Goal: Transaction & Acquisition: Purchase product/service

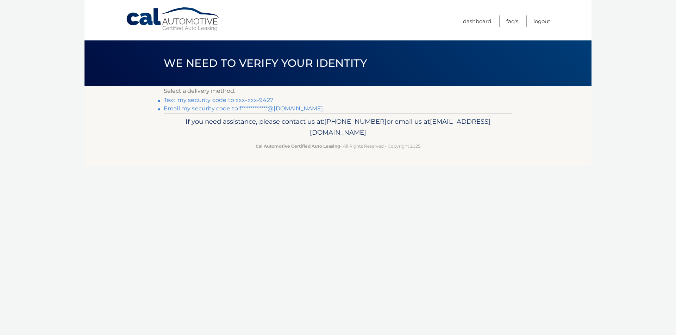
click at [171, 101] on link "Text my security code to xxx-xxx-9427" at bounding box center [218, 100] width 109 height 7
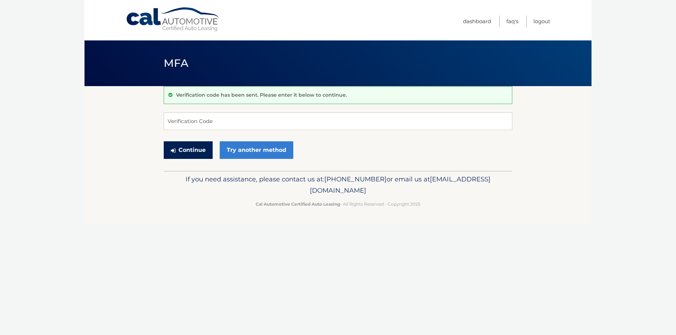
click at [190, 155] on button "Continue" at bounding box center [188, 150] width 49 height 18
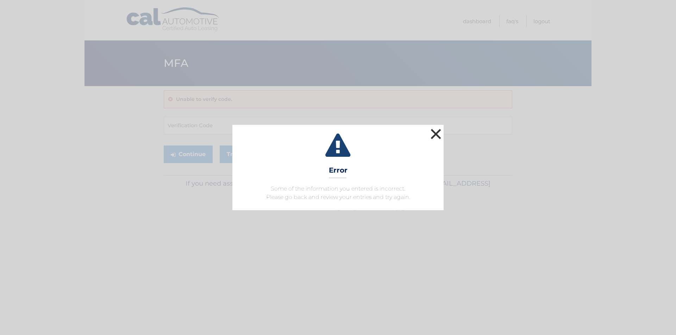
click at [434, 137] on button "×" at bounding box center [436, 134] width 14 height 14
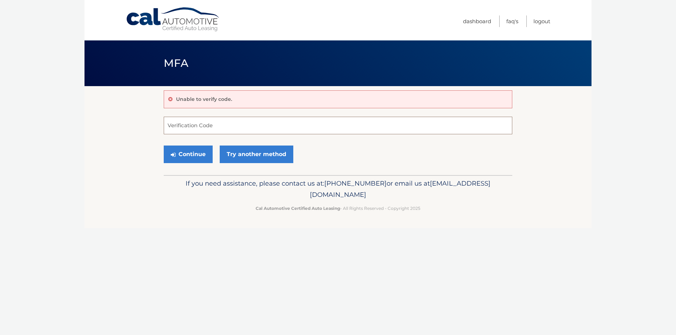
click at [209, 129] on input "Verification Code" at bounding box center [338, 126] width 348 height 18
click at [184, 101] on p "Unable to verify code." at bounding box center [204, 99] width 56 height 6
click at [186, 127] on input "Verification Code" at bounding box center [338, 126] width 348 height 18
type input "585906"
click at [176, 154] on button "Continue" at bounding box center [188, 155] width 49 height 18
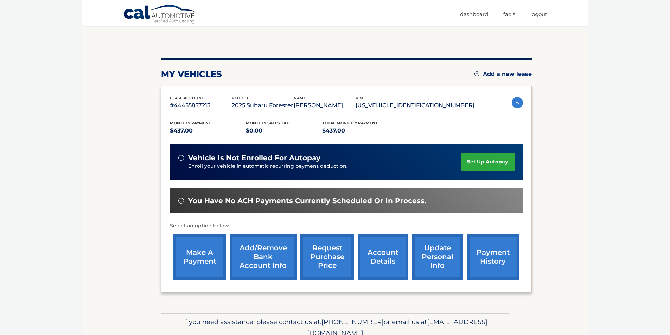
scroll to position [91, 0]
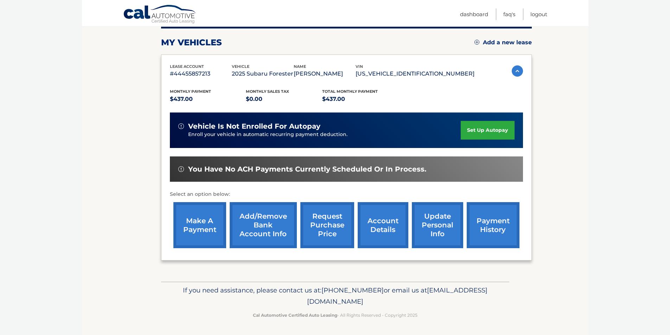
click at [184, 211] on link "make a payment" at bounding box center [199, 225] width 53 height 46
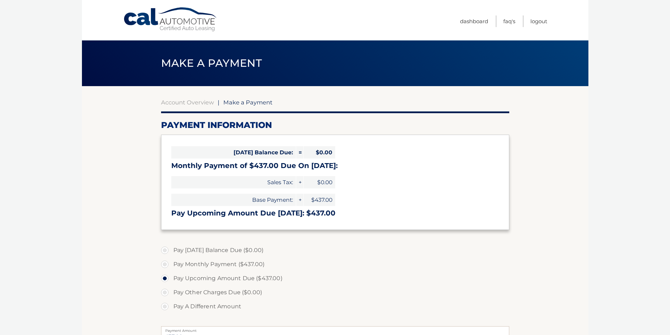
select select "ODBkYTY4NzUtOWRjYi00NThmLTgwMWItNDQ2MTFiNTZlNWYz"
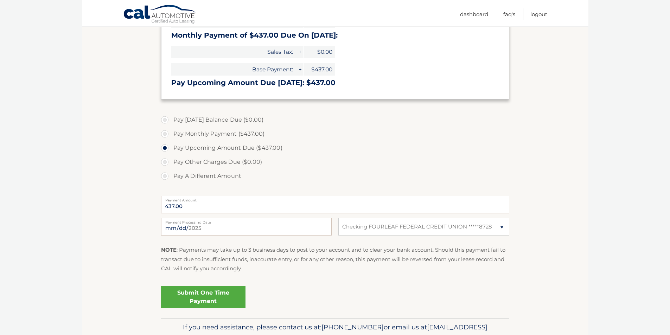
scroll to position [141, 0]
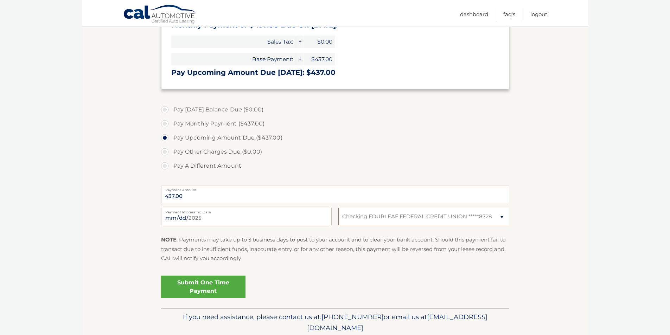
click at [352, 220] on select "Select Bank Account Checking FOURLEAF FEDERAL CREDIT UNION *****8728" at bounding box center [424, 217] width 171 height 18
click at [121, 270] on section "Account Overview | Make a Payment Payment Information [DATE] Balance Due: = $0.…" at bounding box center [335, 126] width 507 height 363
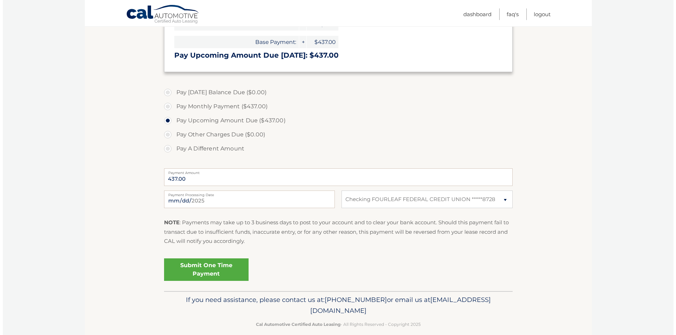
scroll to position [168, 0]
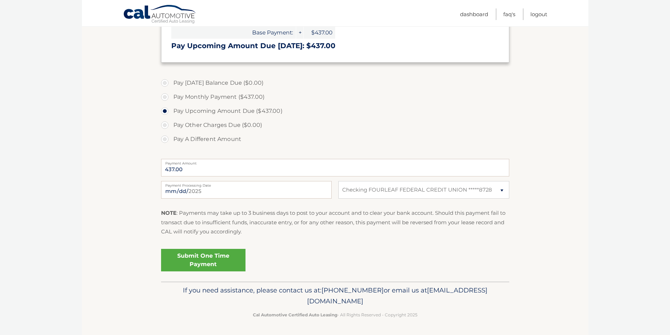
click at [186, 260] on link "Submit One Time Payment" at bounding box center [203, 260] width 84 height 23
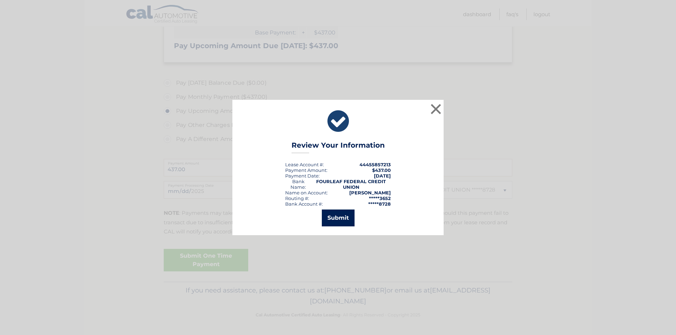
click at [340, 217] on button "Submit" at bounding box center [338, 218] width 33 height 17
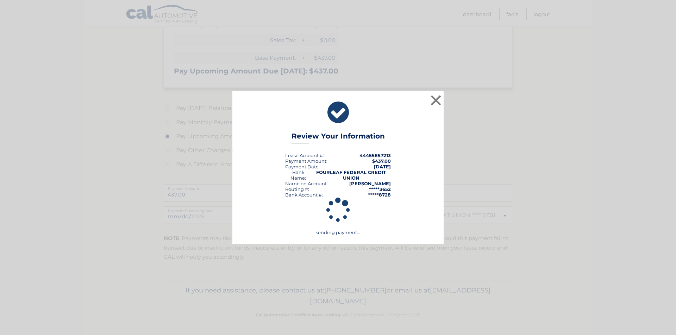
scroll to position [142, 0]
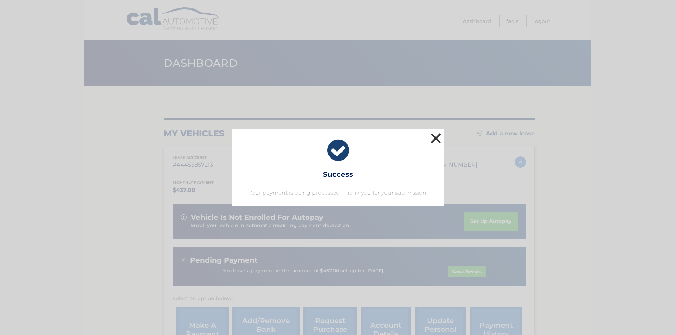
click at [432, 138] on button "×" at bounding box center [436, 138] width 14 height 14
